Goal: Complete application form: Complete application form

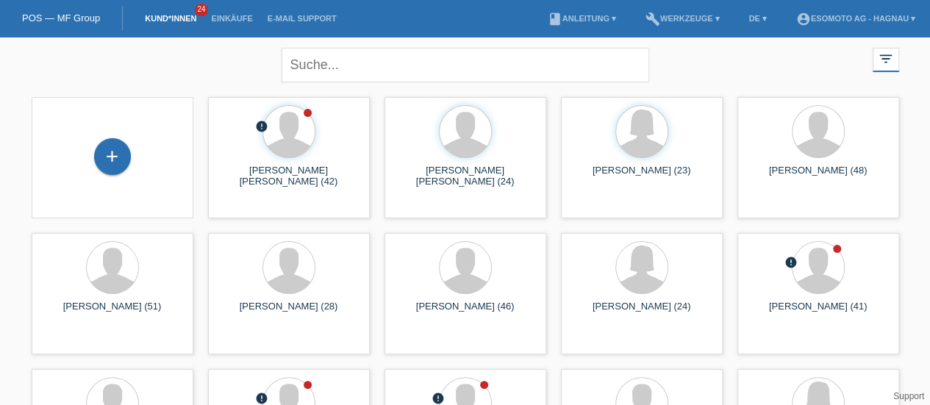
click at [123, 167] on div "+" at bounding box center [112, 156] width 35 height 25
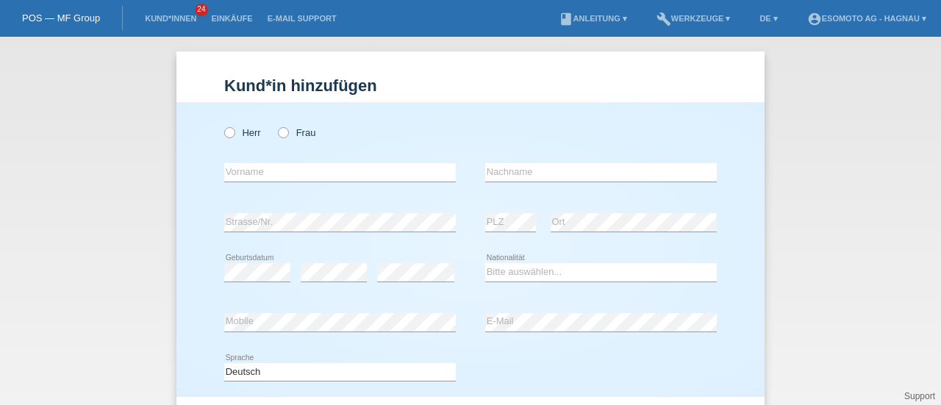
click at [222, 125] on icon at bounding box center [222, 125] width 0 height 0
click at [224, 132] on input "Herr" at bounding box center [229, 132] width 10 height 10
radio input "true"
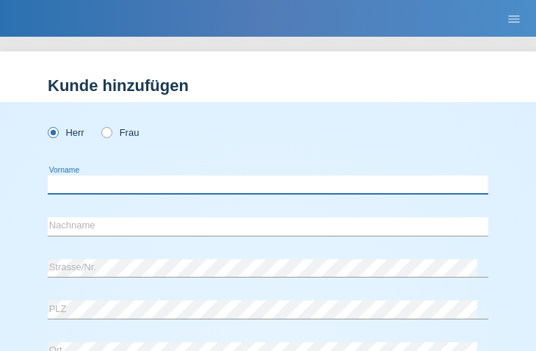
click at [101, 187] on input "text" at bounding box center [268, 185] width 441 height 18
paste input "[PERSON_NAME]"
type input "[PERSON_NAME]"
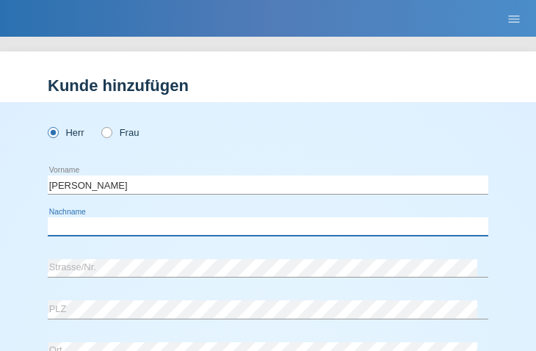
click at [158, 227] on input "text" at bounding box center [268, 227] width 441 height 18
paste input "Salijevic"
type input "Salijevic"
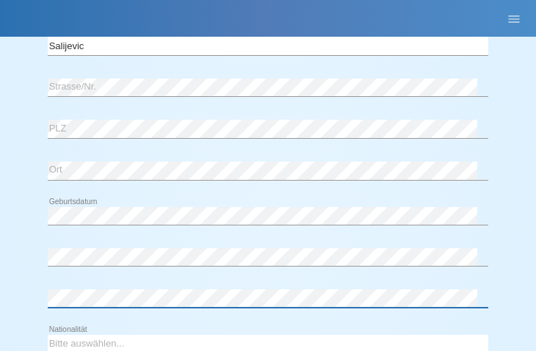
scroll to position [255, 0]
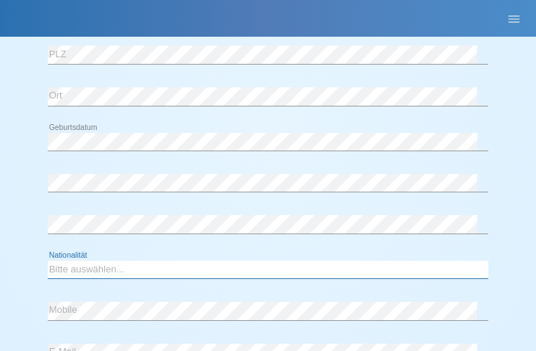
click at [97, 271] on select "Bitte auswählen... Schweiz Deutschland Liechtenstein Österreich ------------ Af…" at bounding box center [268, 270] width 441 height 18
select select "BA"
click at [48, 261] on select "Bitte auswählen... Schweiz Deutschland Liechtenstein Österreich ------------ Af…" at bounding box center [268, 270] width 441 height 18
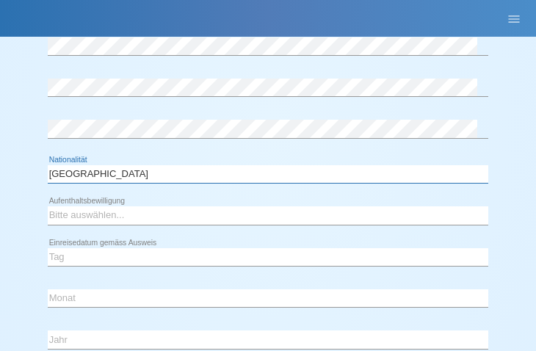
scroll to position [353, 0]
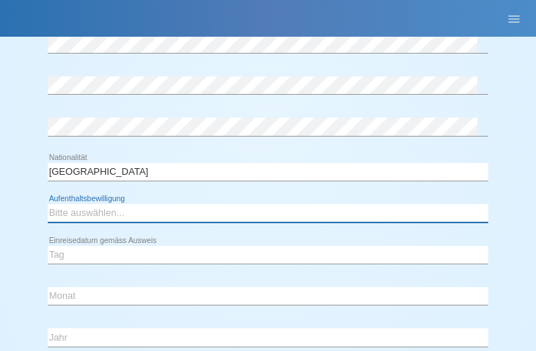
click at [119, 212] on select "Bitte auswählen... C B B - Flüchtlingsstatus Andere" at bounding box center [268, 213] width 441 height 18
select select "B"
click at [48, 204] on select "Bitte auswählen... C B B - Flüchtlingsstatus Andere" at bounding box center [268, 213] width 441 height 18
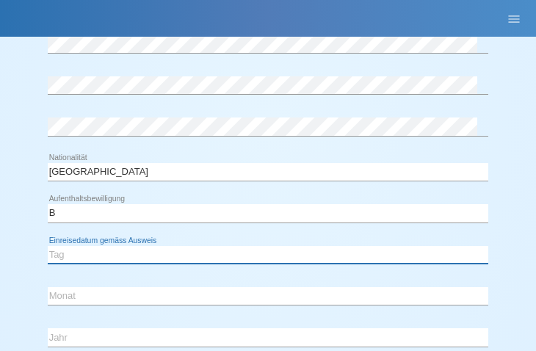
click at [103, 251] on select "Tag 01 02 03 04 05 06 07 08 09 10 11" at bounding box center [268, 255] width 441 height 18
select select "01"
click at [48, 246] on select "Tag 01 02 03 04 05 06 07 08 09 10 11" at bounding box center [268, 255] width 441 height 18
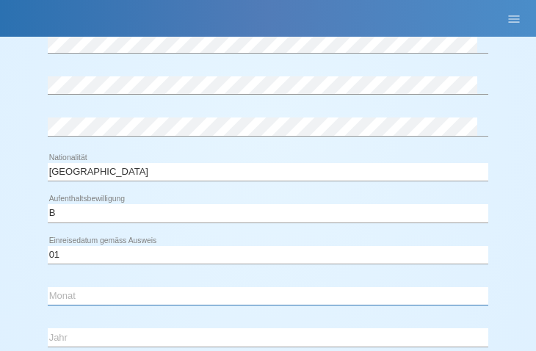
click at [84, 289] on select "Monat 01 02 03 04 05 06 07 08 09 10 11" at bounding box center [268, 296] width 441 height 18
select select "06"
click at [48, 287] on select "Monat 01 02 03 04 05 06 07 08 09 10 11" at bounding box center [268, 296] width 441 height 18
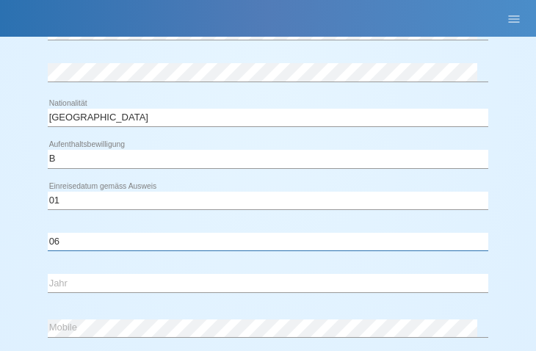
scroll to position [412, 0]
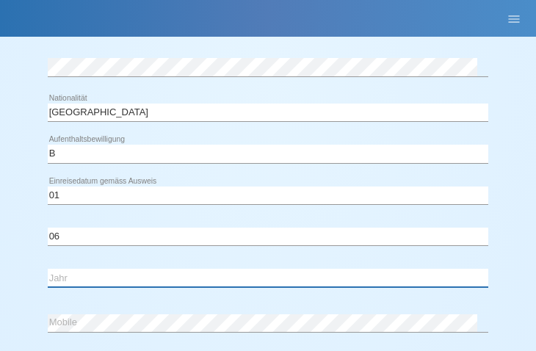
click at [71, 274] on select "Jahr 2025 2024 2023 2022 2021 2020 2019 2018 2017 2016 2015 2014 2013 2012 2011…" at bounding box center [268, 278] width 441 height 18
select select "2013"
click at [48, 269] on select "Jahr 2025 2024 2023 2022 2021 2020 2019 2018 2017 2016 2015 2014 2013 2012 2011…" at bounding box center [268, 278] width 441 height 18
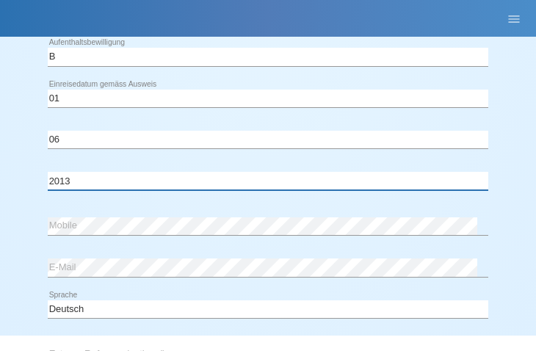
scroll to position [511, 0]
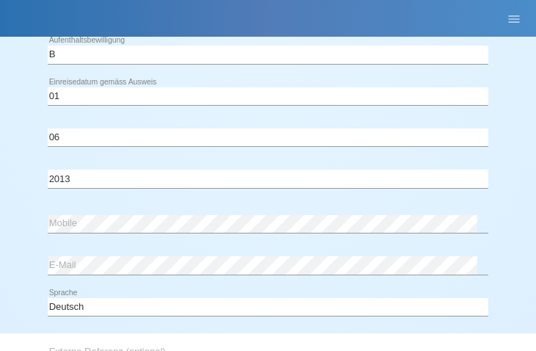
click at [188, 284] on div "error Mobile error E-Mail" at bounding box center [268, 247] width 441 height 83
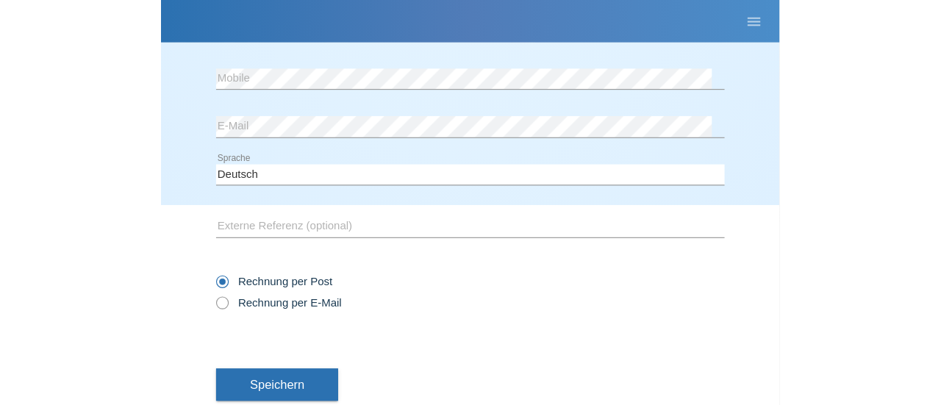
scroll to position [669, 0]
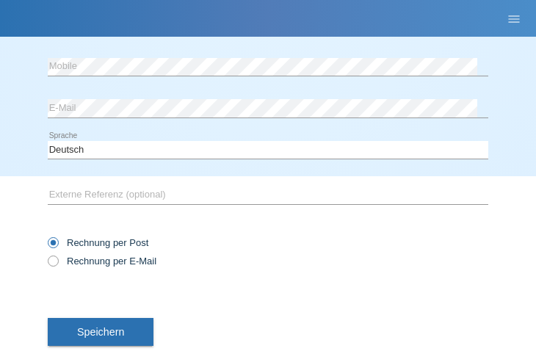
click at [103, 327] on span "Speichern" at bounding box center [100, 332] width 47 height 12
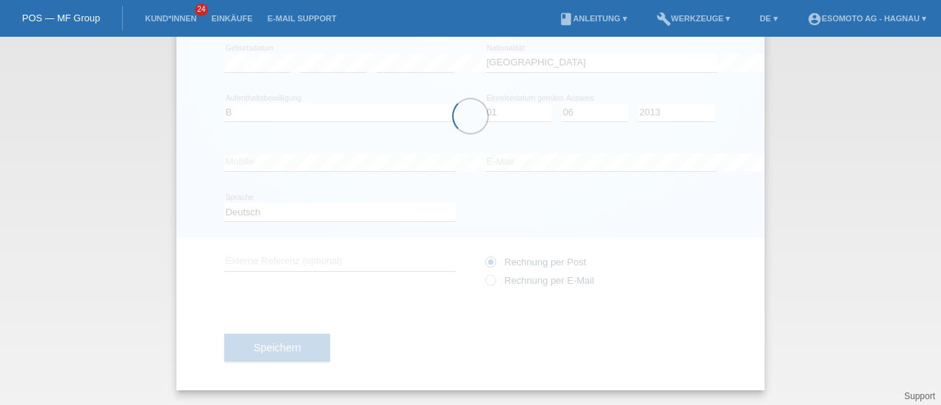
scroll to position [208, 0]
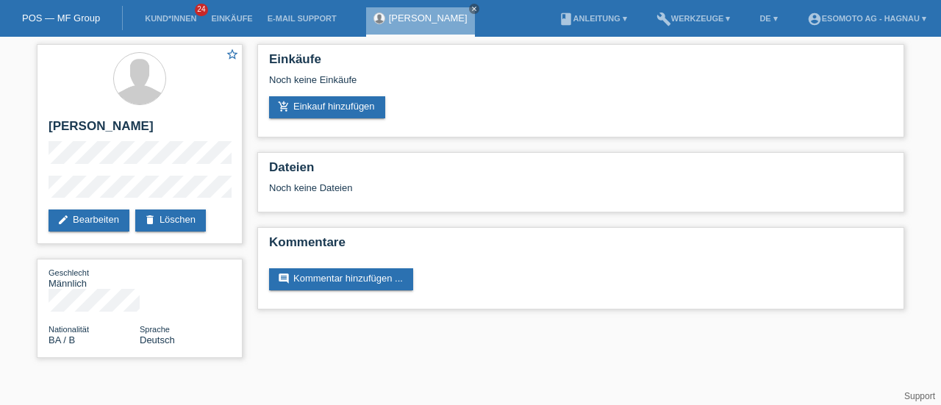
click at [328, 110] on link "add_shopping_cart Einkauf hinzufügen" at bounding box center [327, 107] width 116 height 22
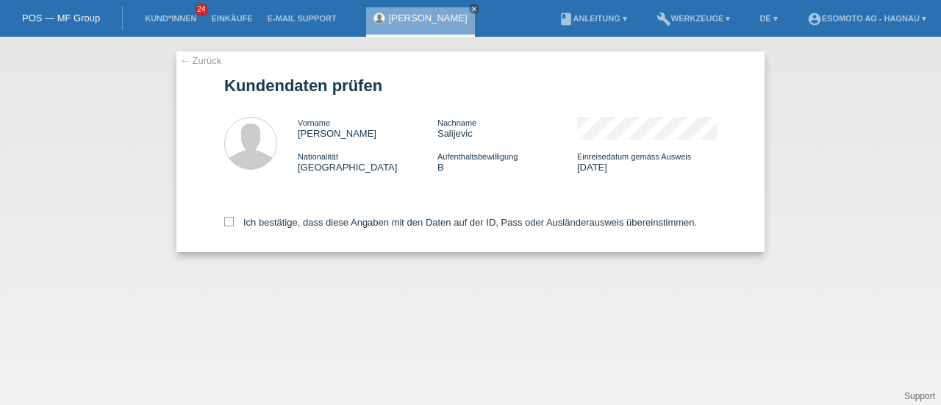
click at [228, 223] on icon at bounding box center [229, 222] width 10 height 10
click at [228, 223] on input "Ich bestätige, dass diese Angaben mit den Daten auf der ID, Pass oder Ausländer…" at bounding box center [229, 222] width 10 height 10
checkbox input "true"
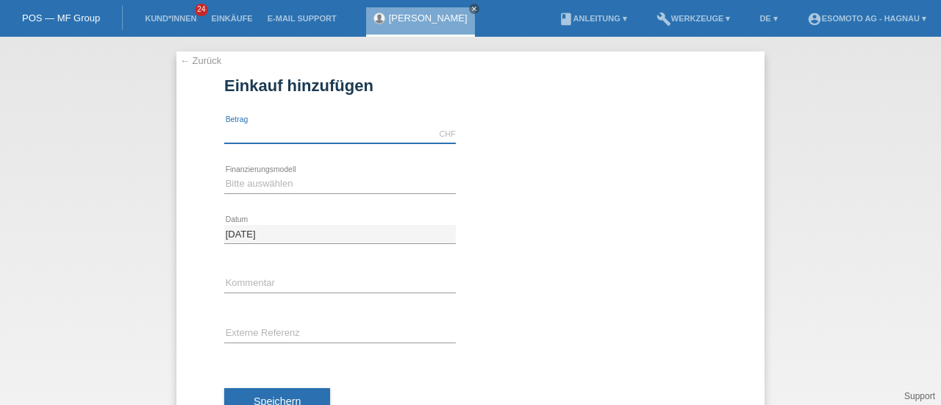
click at [243, 135] on input "text" at bounding box center [339, 134] width 231 height 18
type input "7600.00"
click at [275, 182] on select "Bitte auswählen Fixe Raten Kauf auf Rechnung mit Teilzahlungsoption" at bounding box center [339, 184] width 231 height 18
select select "69"
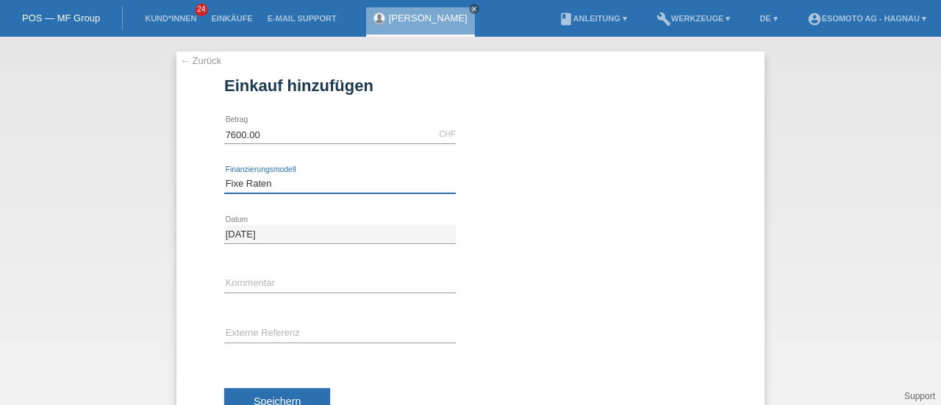
click at [224, 175] on select "Bitte auswählen Fixe Raten Kauf auf Rechnung mit Teilzahlungsoption" at bounding box center [339, 184] width 231 height 18
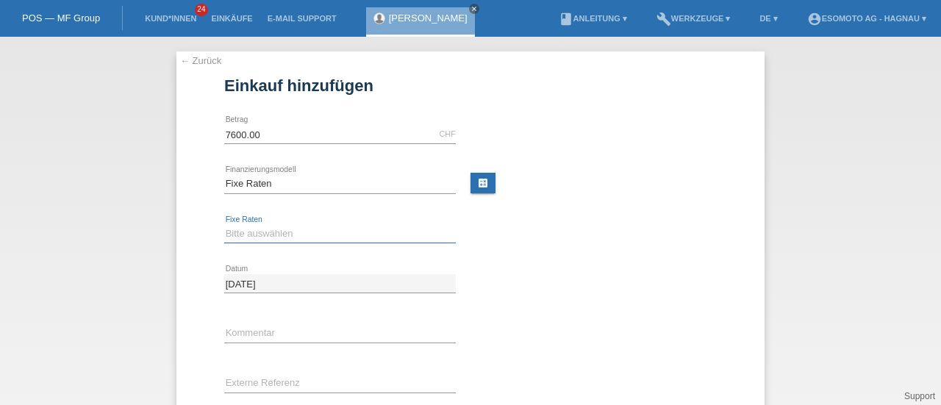
click at [249, 236] on select "Bitte auswählen 12 Raten 24 Raten 36 Raten 48 Raten" at bounding box center [339, 234] width 231 height 18
select select "140"
click at [224, 225] on select "Bitte auswählen 12 Raten 24 Raten 36 Raten 48 Raten" at bounding box center [339, 234] width 231 height 18
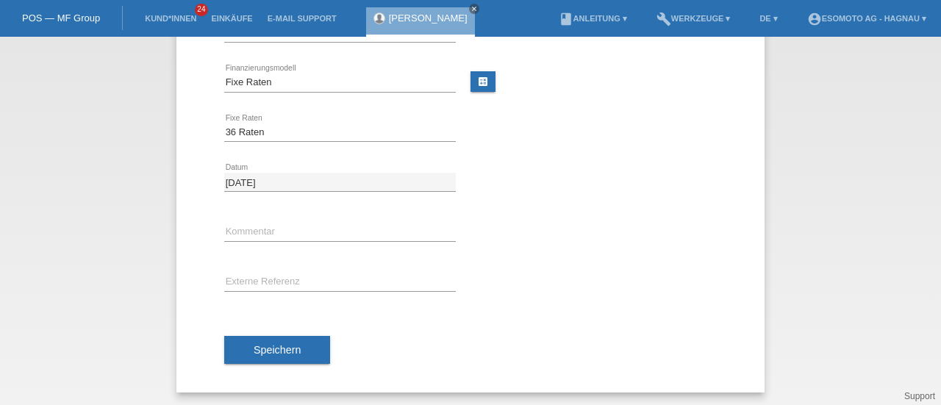
click at [260, 340] on button "Speichern" at bounding box center [277, 350] width 106 height 28
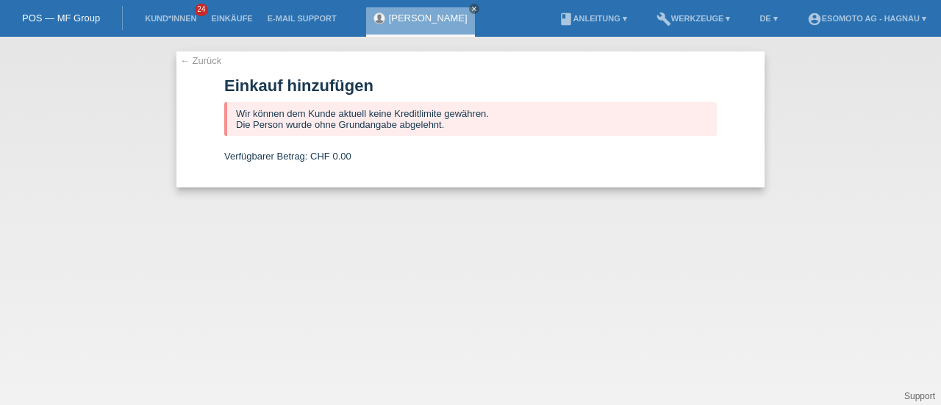
scroll to position [0, 0]
click at [197, 60] on link "← Zurück" at bounding box center [200, 60] width 41 height 11
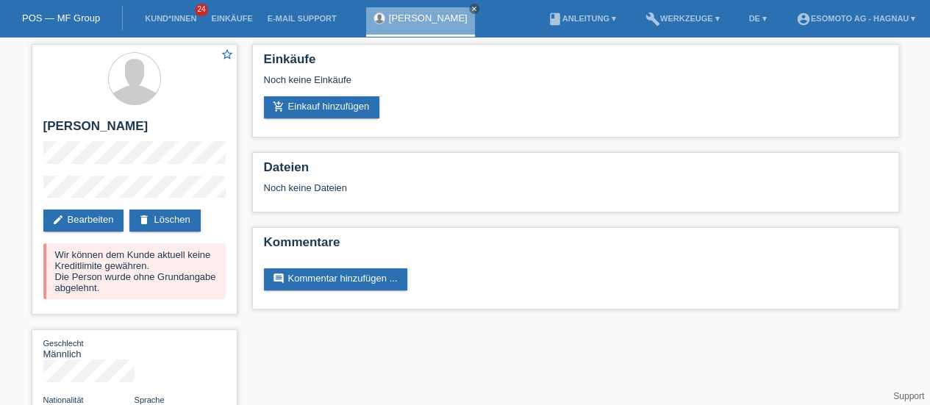
click at [470, 8] on icon "close" at bounding box center [473, 8] width 7 height 7
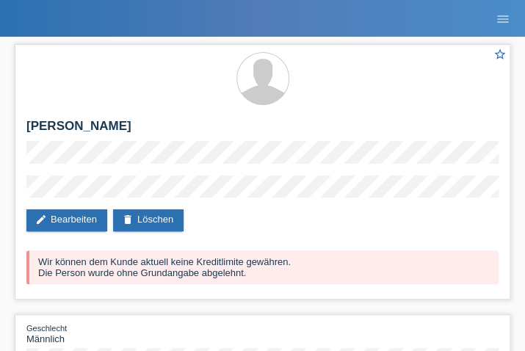
click at [335, 132] on h2 "[PERSON_NAME]" at bounding box center [262, 130] width 473 height 22
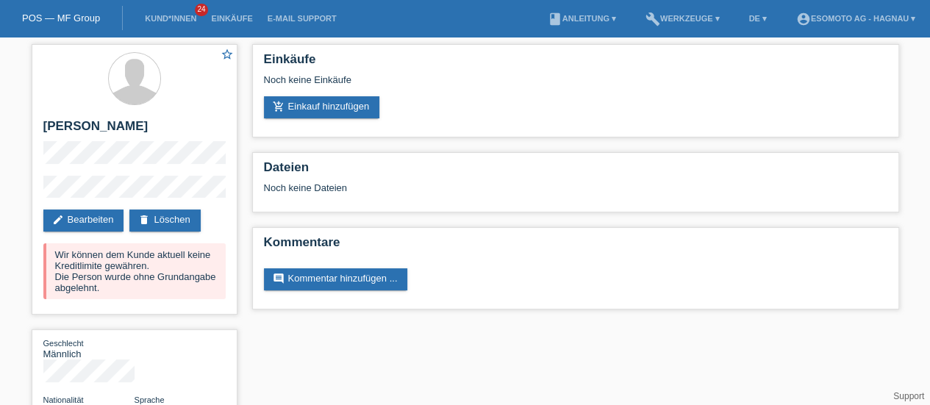
click at [46, 18] on link "POS — MF Group" at bounding box center [61, 17] width 78 height 11
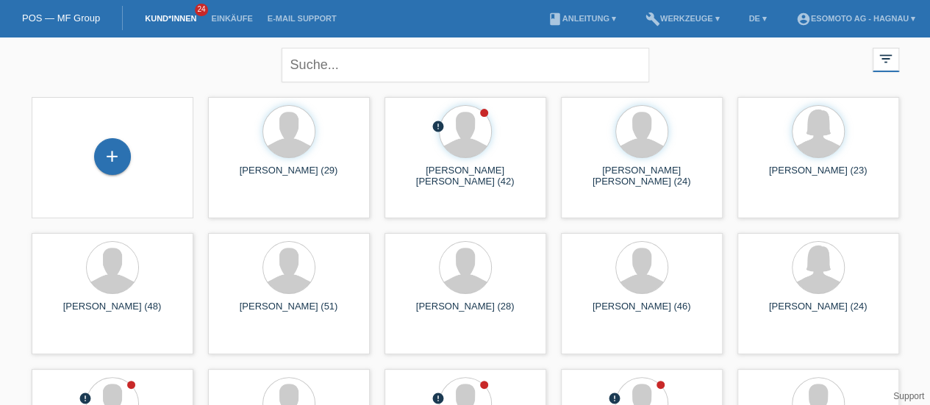
click at [112, 156] on div "+" at bounding box center [112, 156] width 35 height 25
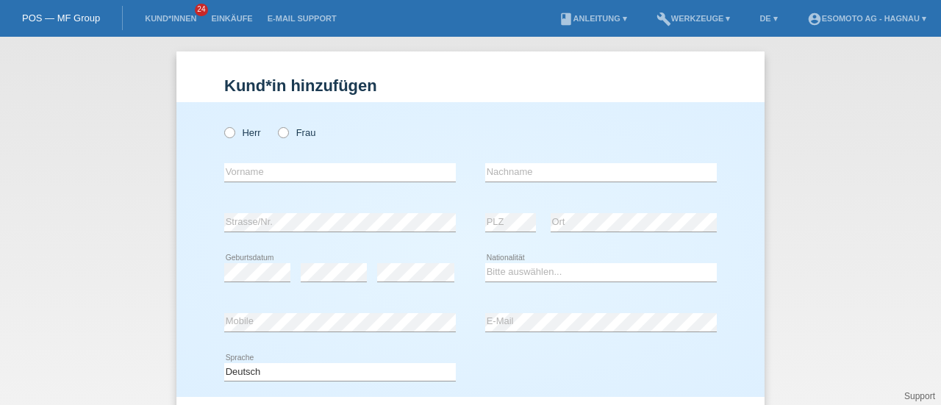
click at [222, 125] on icon at bounding box center [222, 125] width 0 height 0
click at [229, 131] on input "Herr" at bounding box center [229, 132] width 10 height 10
radio input "true"
click at [234, 179] on input "text" at bounding box center [339, 172] width 231 height 18
type input "Laurent Gael Bruno"
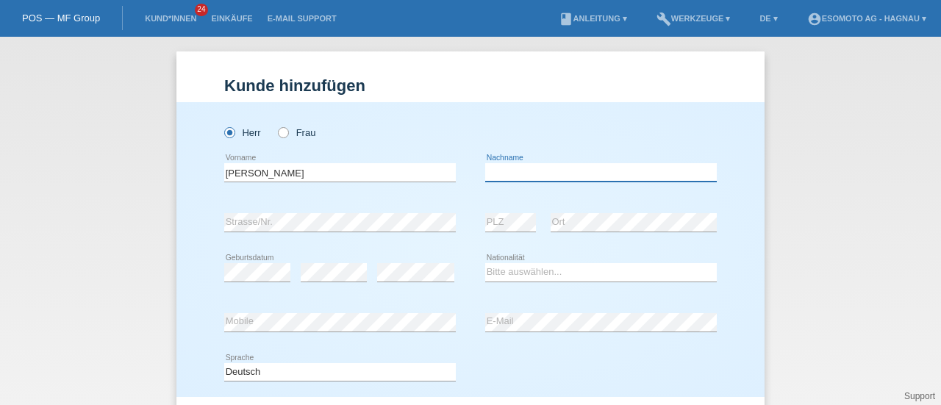
click at [506, 173] on input "text" at bounding box center [600, 172] width 231 height 18
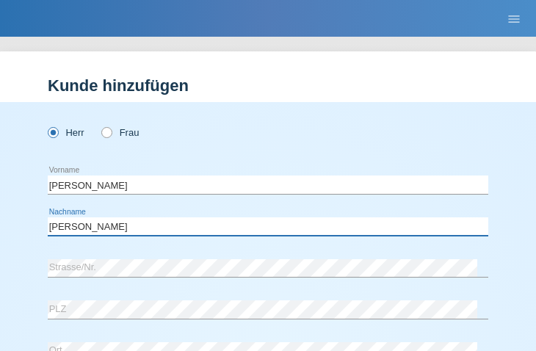
type input "Mathey"
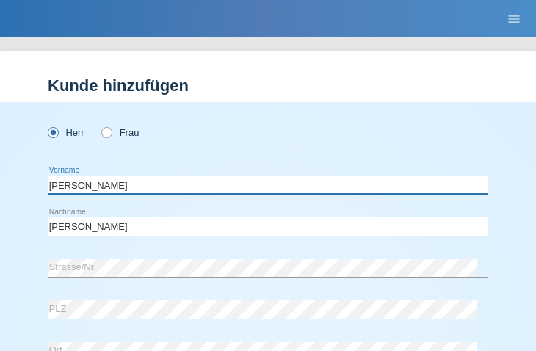
click at [271, 187] on input "Laurent Gael Bruno" at bounding box center [268, 185] width 441 height 18
click at [84, 184] on input "Laurent Gael Bruno" at bounding box center [268, 185] width 441 height 18
click at [115, 184] on input "Laurent Gael Bruno" at bounding box center [268, 185] width 441 height 18
type input "Laurent Gael"
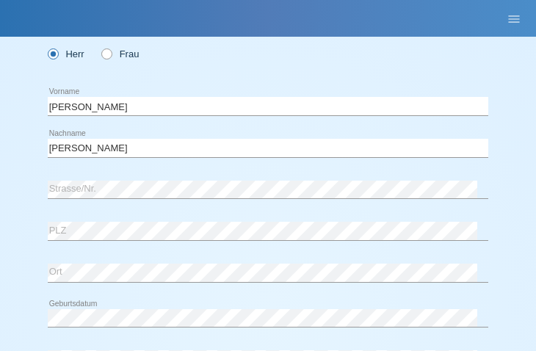
scroll to position [79, 0]
click at [107, 290] on div "error Ort" at bounding box center [268, 273] width 441 height 38
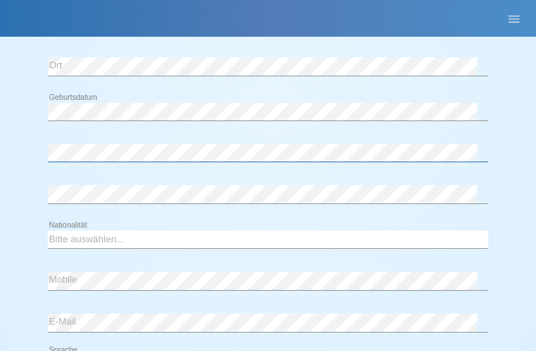
scroll to position [287, 0]
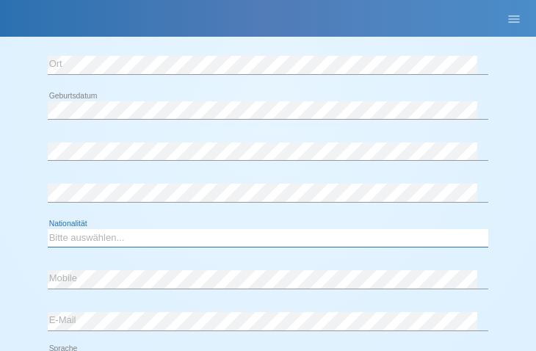
click at [65, 236] on select "Bitte auswählen... Schweiz Deutschland Liechtenstein Österreich ------------ Af…" at bounding box center [268, 238] width 441 height 18
select select "CH"
click at [48, 229] on select "Bitte auswählen... Schweiz Deutschland Liechtenstein Österreich ------------ Af…" at bounding box center [268, 238] width 441 height 18
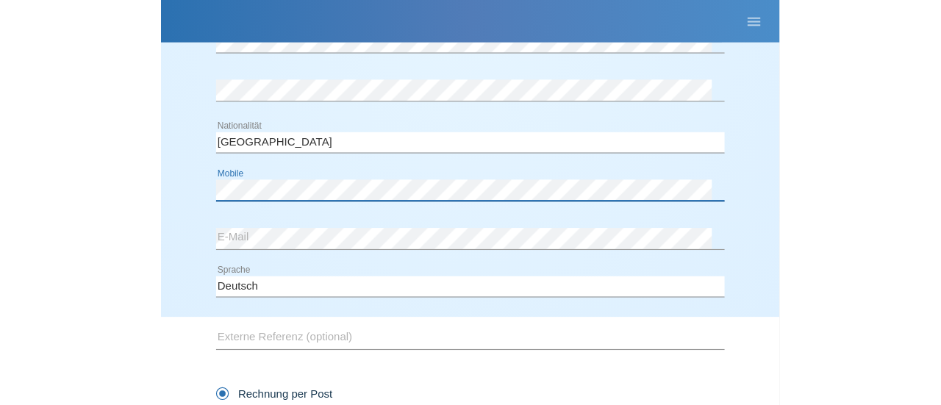
scroll to position [159, 0]
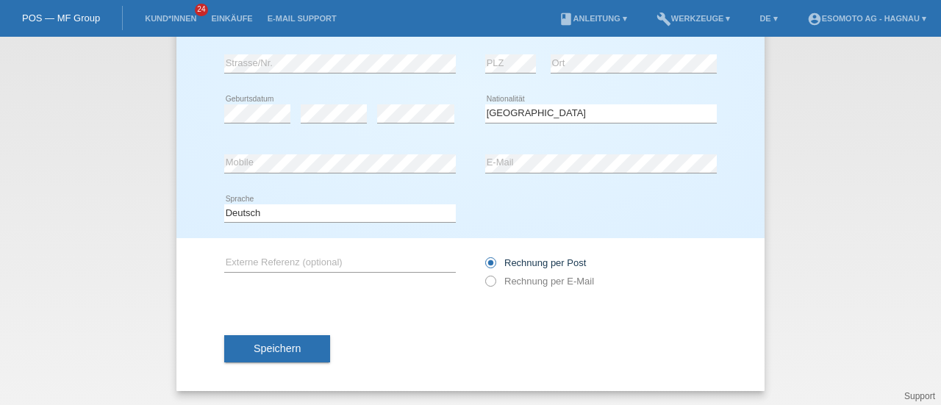
click at [278, 348] on span "Speichern" at bounding box center [277, 348] width 47 height 12
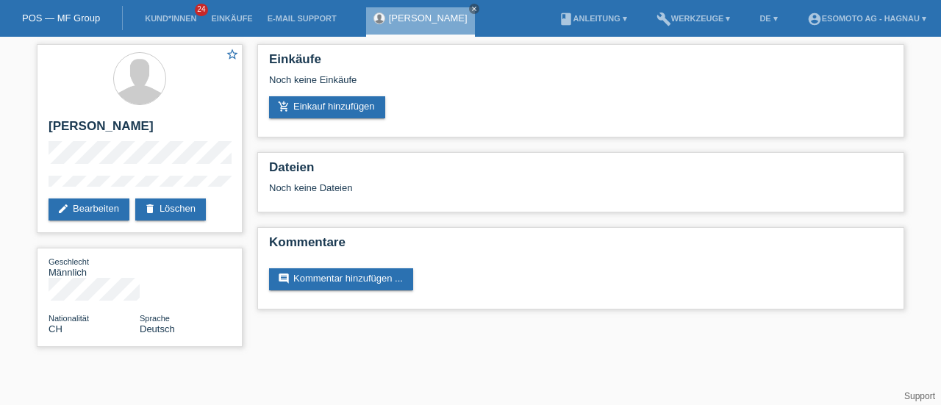
click at [356, 108] on link "add_shopping_cart Einkauf hinzufügen" at bounding box center [327, 107] width 116 height 22
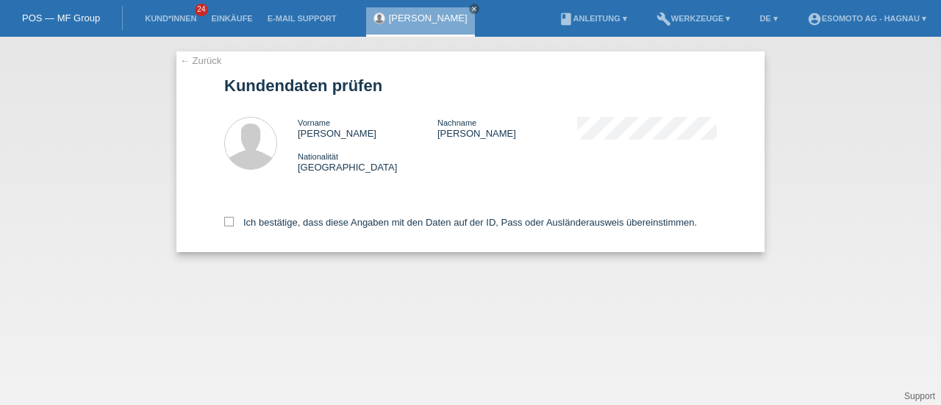
click at [226, 224] on icon at bounding box center [229, 222] width 10 height 10
click at [226, 224] on input "Ich bestätige, dass diese Angaben mit den Daten auf der ID, Pass oder Ausländer…" at bounding box center [229, 222] width 10 height 10
checkbox input "true"
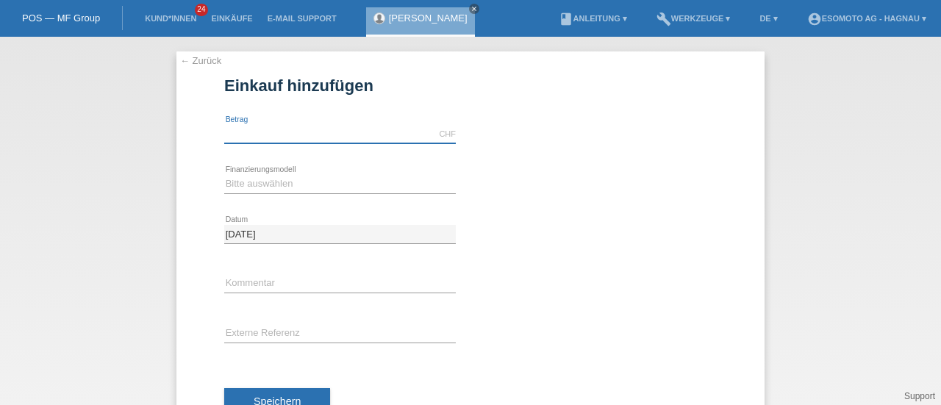
click at [270, 137] on input "text" at bounding box center [339, 134] width 231 height 18
type input "7600.00"
click at [262, 187] on select "Bitte auswählen Fixe Raten Kauf auf Rechnung mit Teilzahlungsoption" at bounding box center [339, 184] width 231 height 18
select select "69"
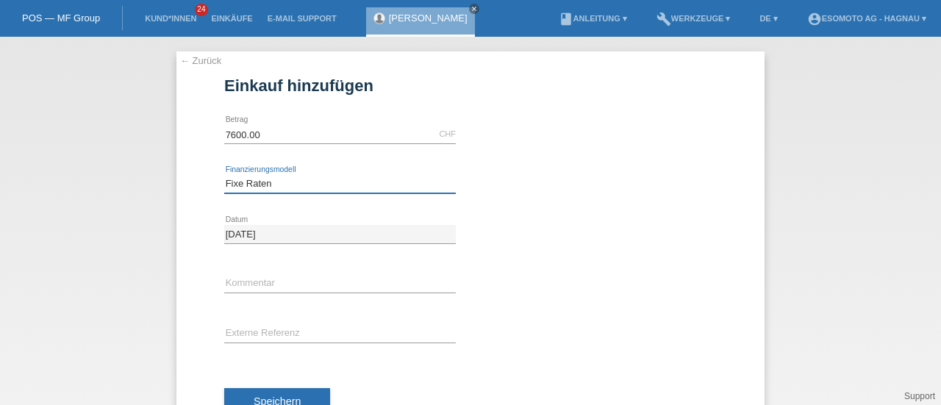
click at [224, 175] on select "Bitte auswählen Fixe Raten Kauf auf Rechnung mit Teilzahlungsoption" at bounding box center [339, 184] width 231 height 18
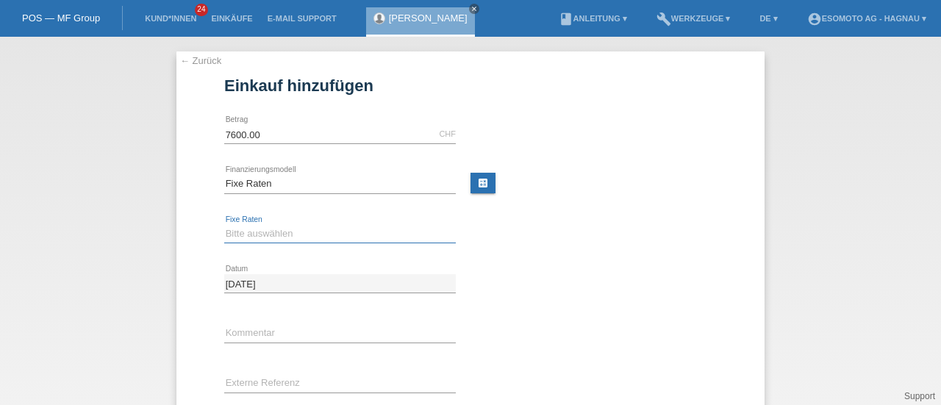
click at [248, 232] on select "Bitte auswählen 12 Raten 24 Raten 36 Raten 48 Raten" at bounding box center [339, 234] width 231 height 18
select select "140"
click at [224, 225] on select "Bitte auswählen 12 Raten 24 Raten 36 Raten 48 Raten" at bounding box center [339, 234] width 231 height 18
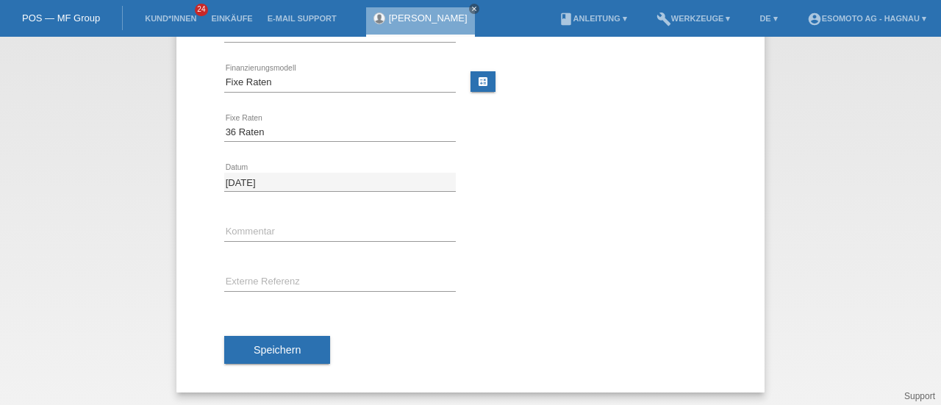
click at [254, 344] on span "Speichern" at bounding box center [277, 350] width 47 height 12
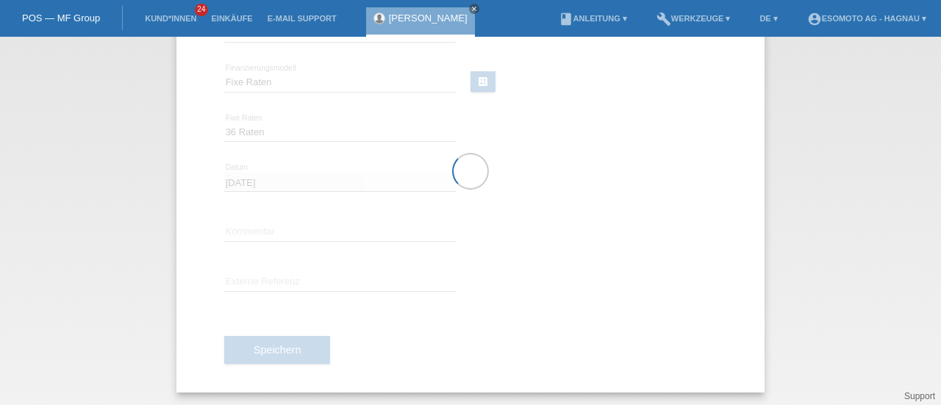
scroll to position [0, 0]
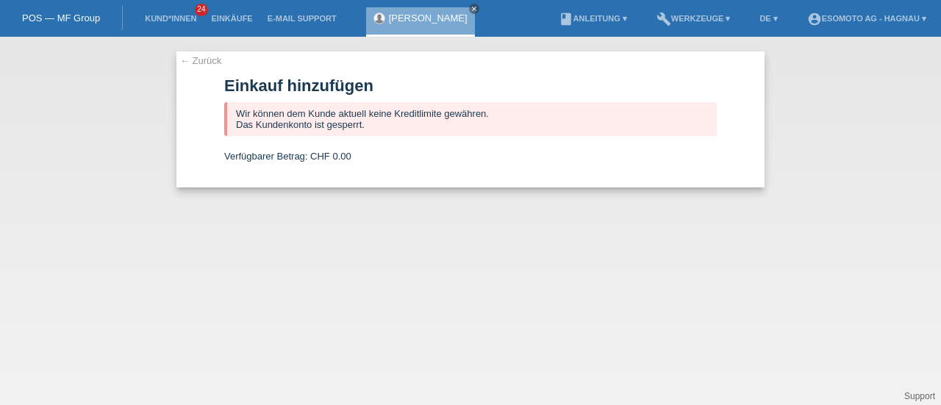
click at [190, 60] on link "← Zurück" at bounding box center [200, 60] width 41 height 11
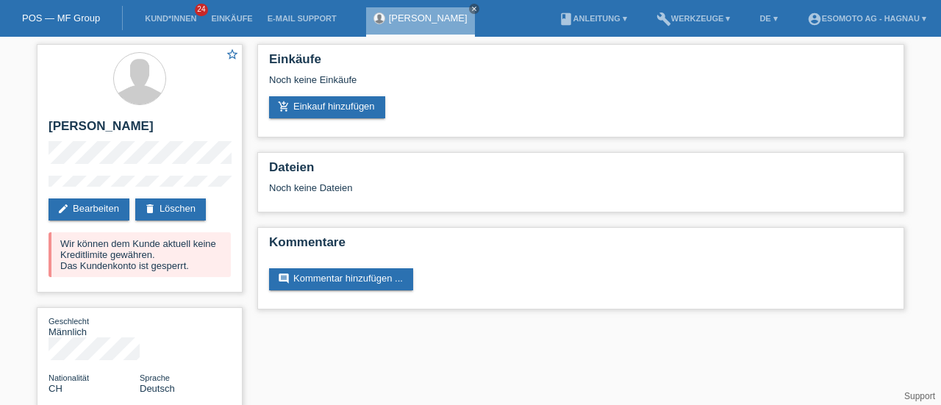
click at [478, 10] on icon "close" at bounding box center [473, 8] width 7 height 7
click at [46, 14] on link "POS — MF Group" at bounding box center [61, 17] width 78 height 11
